Goal: Transaction & Acquisition: Purchase product/service

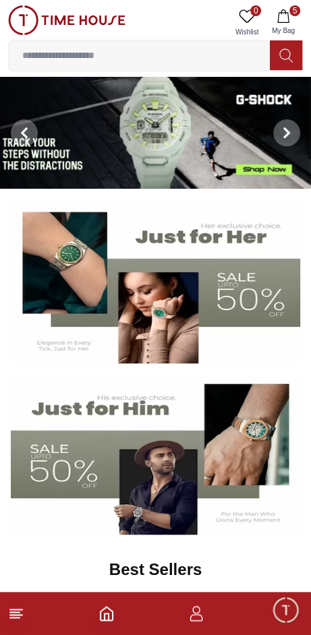
click at [288, 15] on icon "button" at bounding box center [282, 15] width 11 height 13
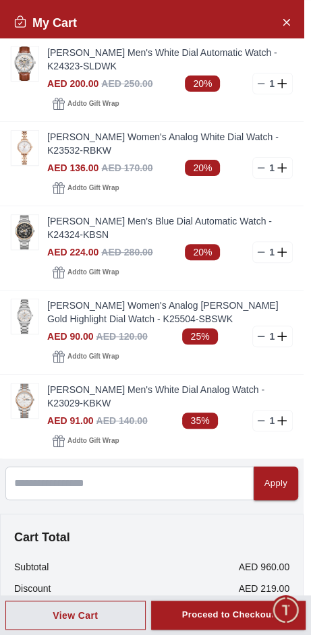
click at [280, 26] on icon "Close Account" at bounding box center [285, 21] width 11 height 17
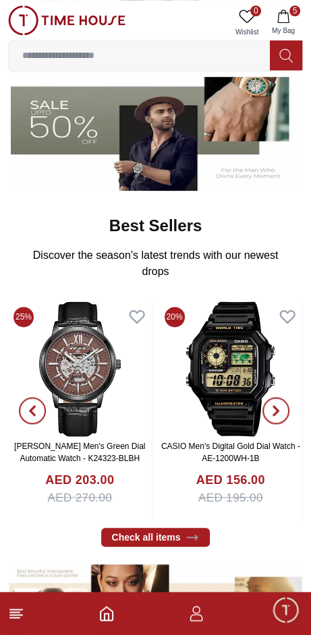
scroll to position [345, 0]
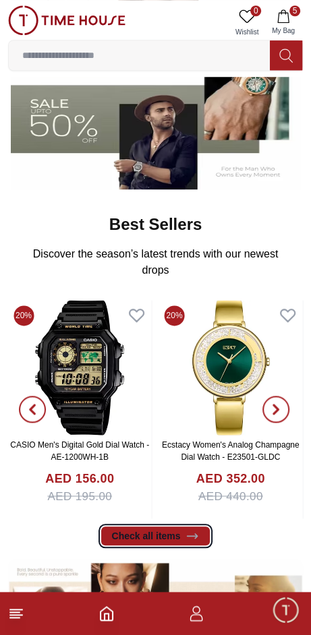
click at [187, 533] on icon at bounding box center [192, 535] width 10 height 5
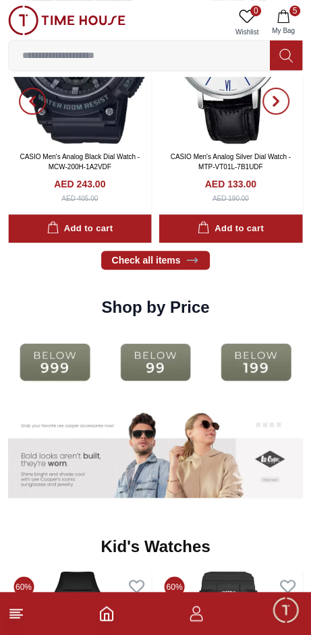
scroll to position [1776, 0]
click at [166, 331] on img at bounding box center [155, 361] width 94 height 60
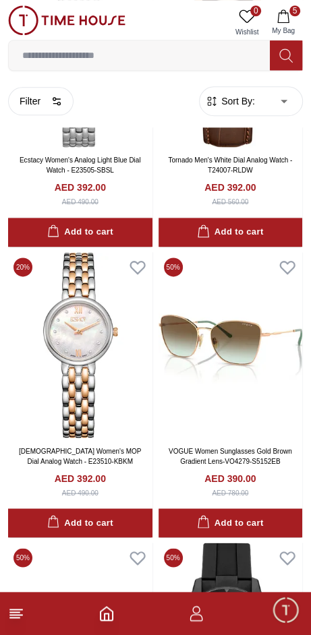
scroll to position [1928, 0]
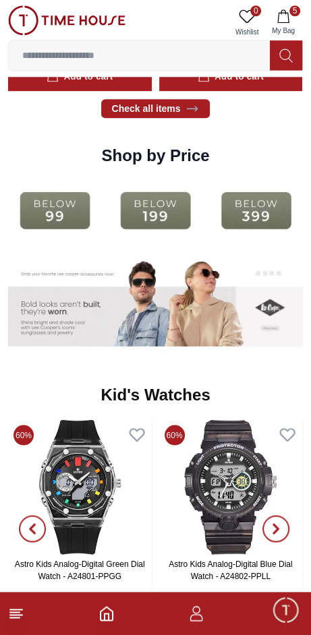
scroll to position [1776, 0]
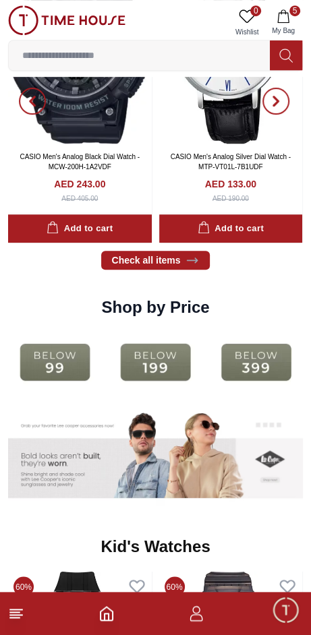
click at [164, 331] on img at bounding box center [155, 361] width 94 height 60
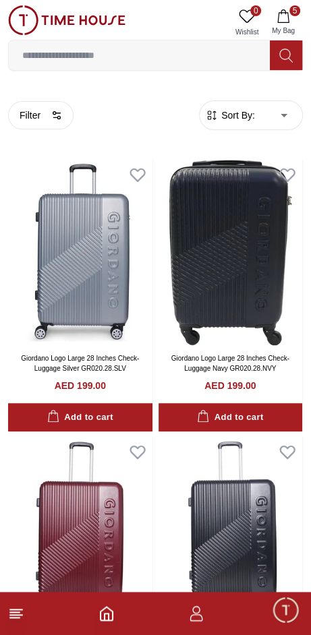
click at [23, 121] on button "Filter" at bounding box center [40, 115] width 65 height 28
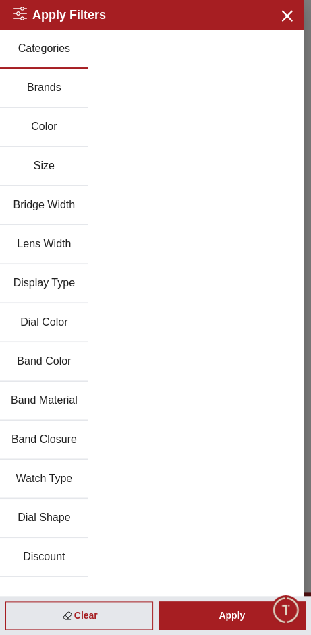
click at [290, 20] on icon "button" at bounding box center [286, 15] width 9 height 9
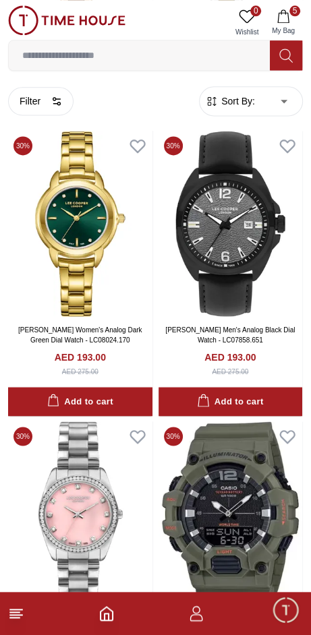
scroll to position [2038, 0]
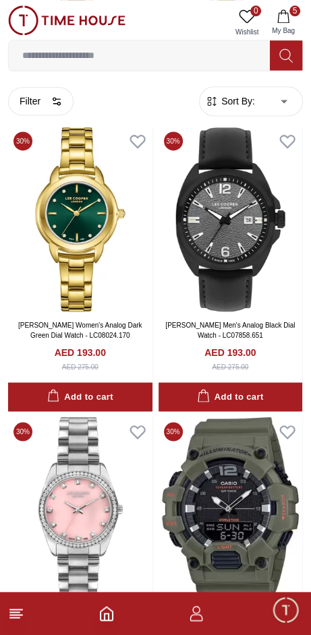
click at [294, 11] on span "5" at bounding box center [294, 10] width 11 height 11
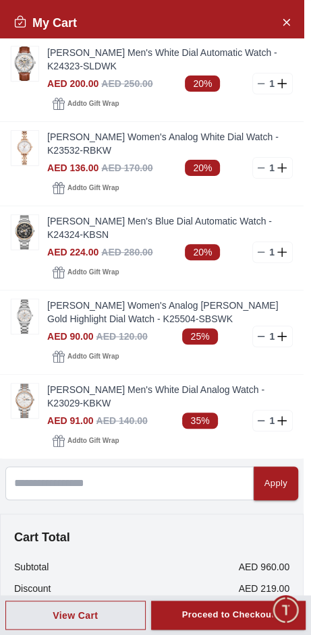
click at [115, 298] on link "[PERSON_NAME] Women's Analog [PERSON_NAME] Gold Highlight Dial Watch - K25504-S…" at bounding box center [169, 311] width 245 height 27
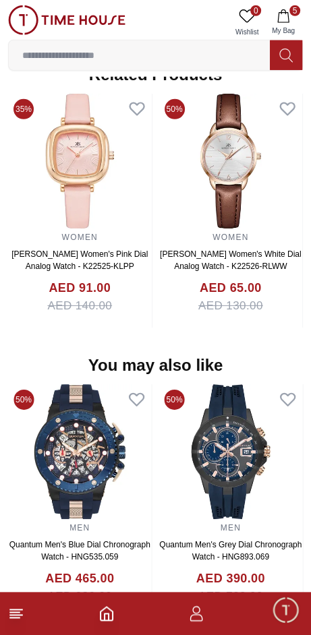
scroll to position [1141, 0]
